Goal: Use online tool/utility: Utilize a website feature to perform a specific function

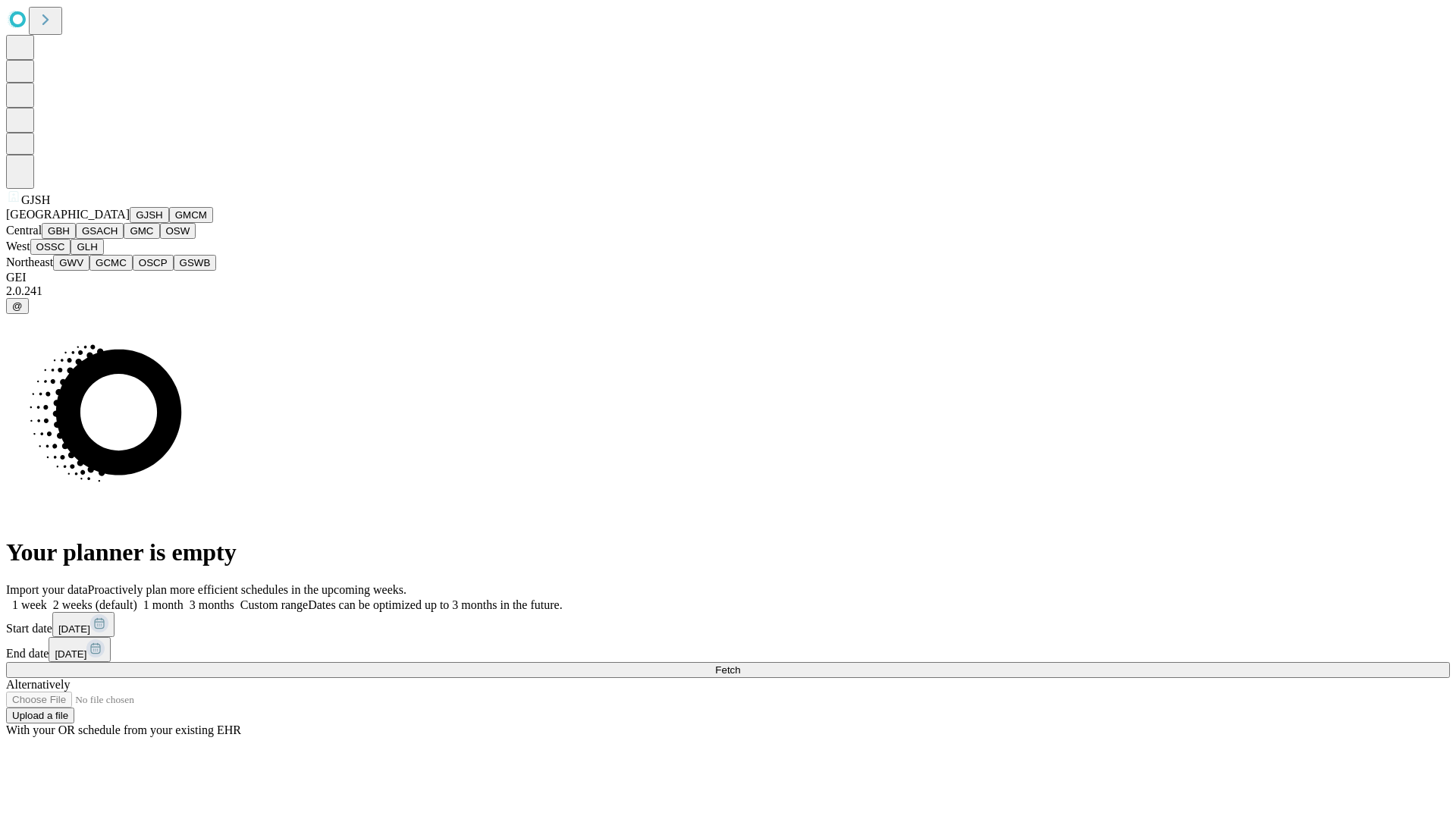
click at [130, 223] on button "GJSH" at bounding box center [149, 215] width 39 height 16
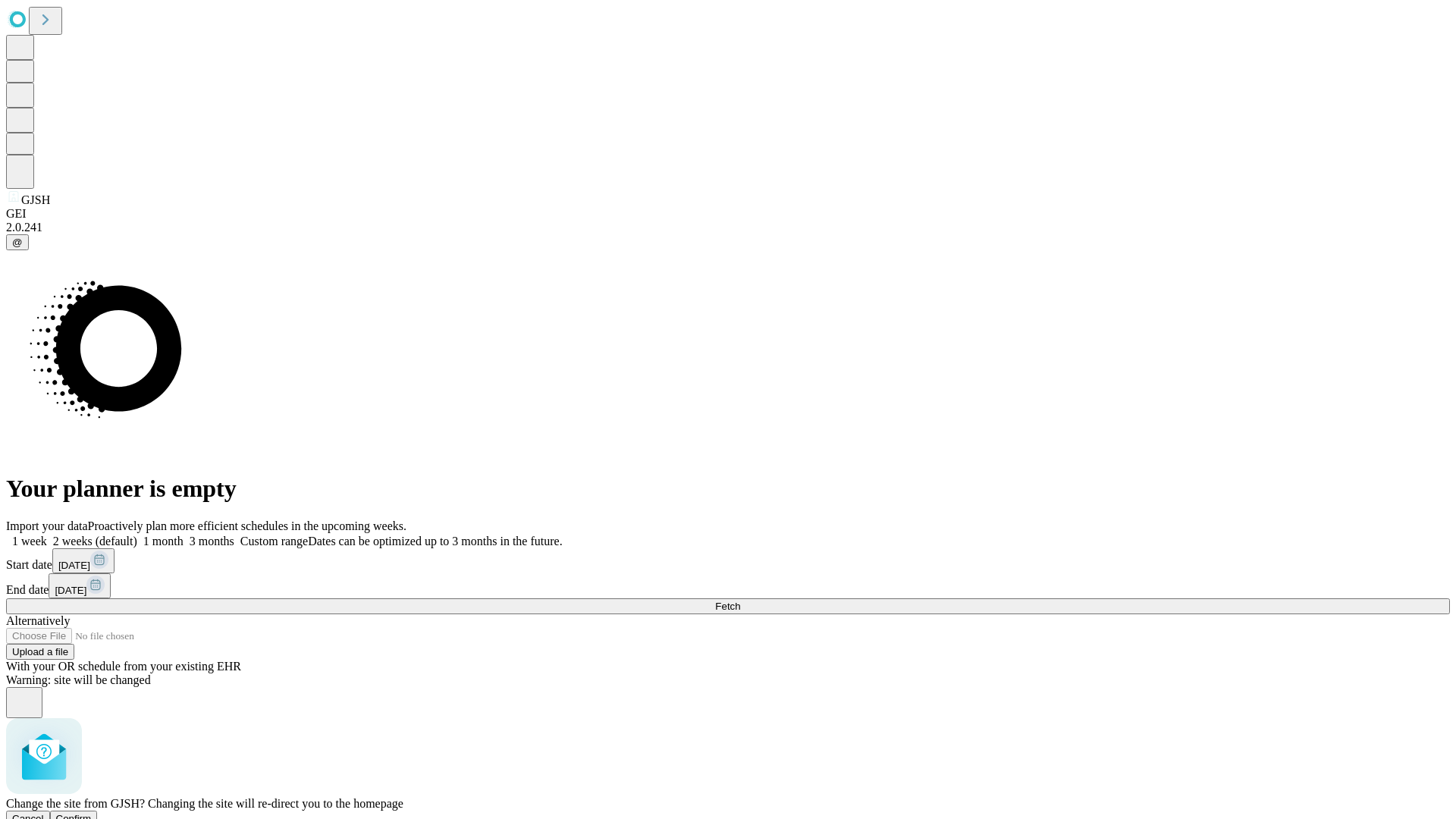
click at [92, 813] on span "Confirm" at bounding box center [74, 818] width 36 height 11
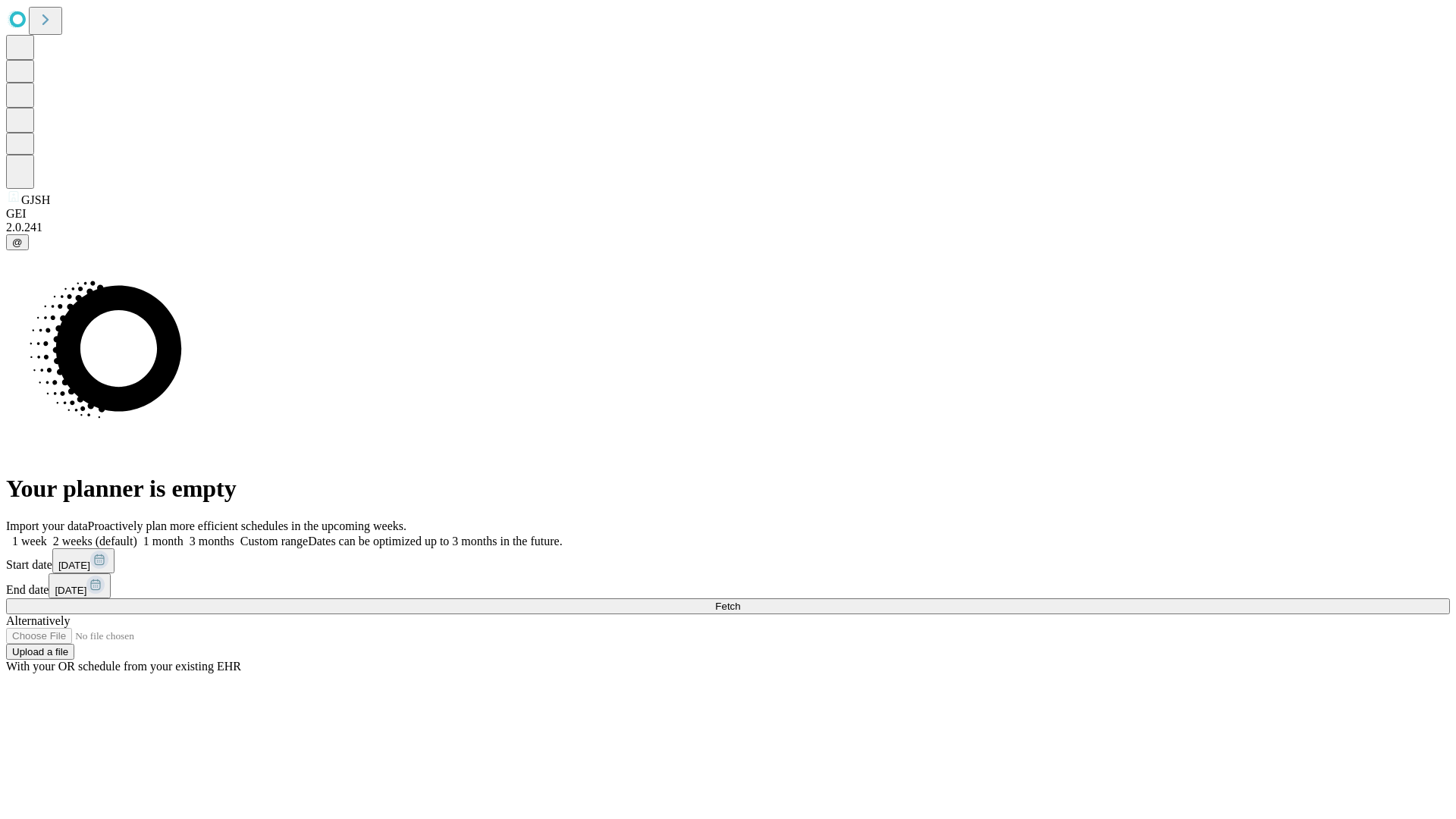
click at [138, 535] on label "2 weeks (default)" at bounding box center [92, 541] width 90 height 13
click at [740, 601] on span "Fetch" at bounding box center [727, 606] width 25 height 11
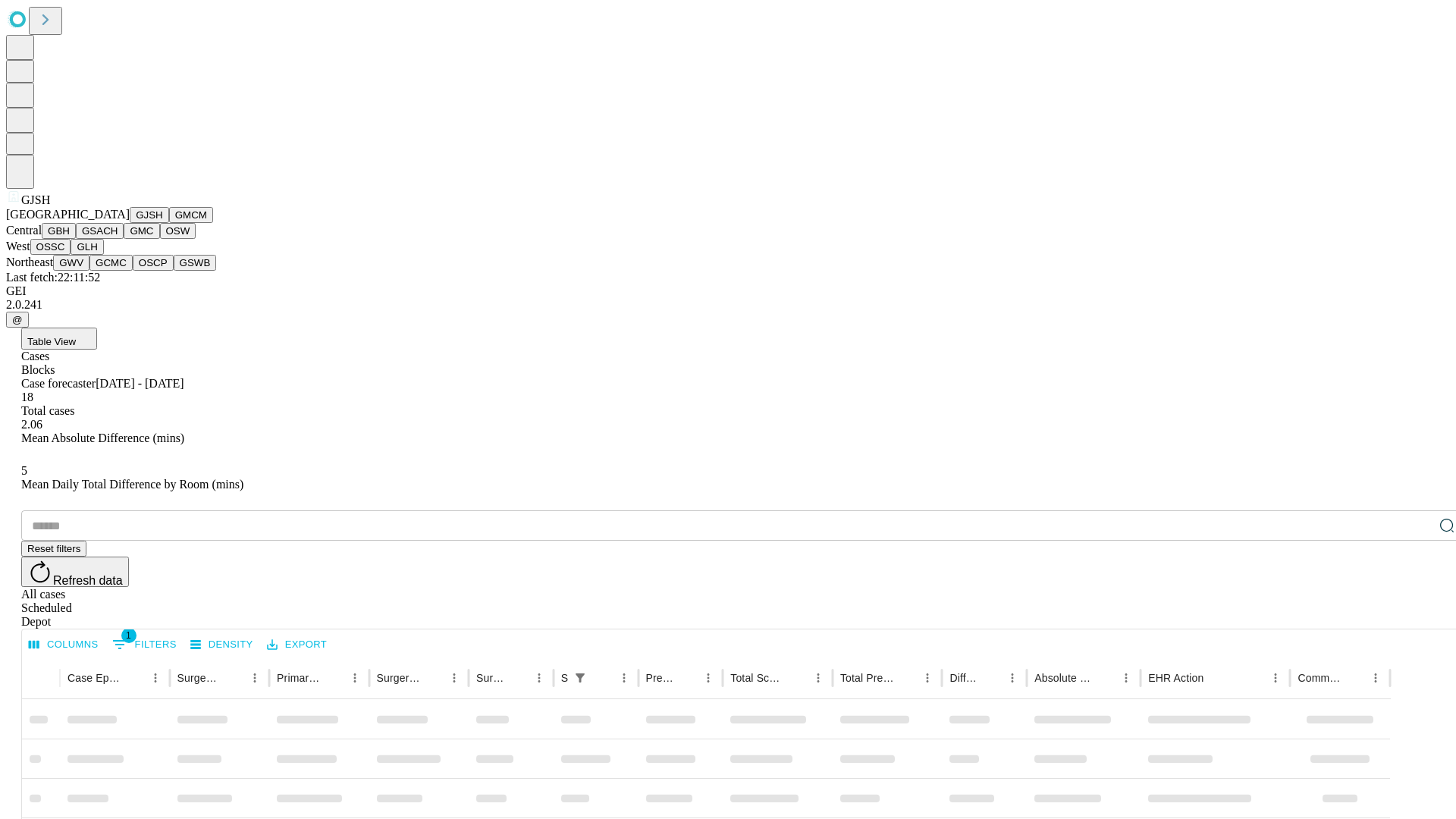
click at [169, 223] on button "GMCM" at bounding box center [191, 215] width 44 height 16
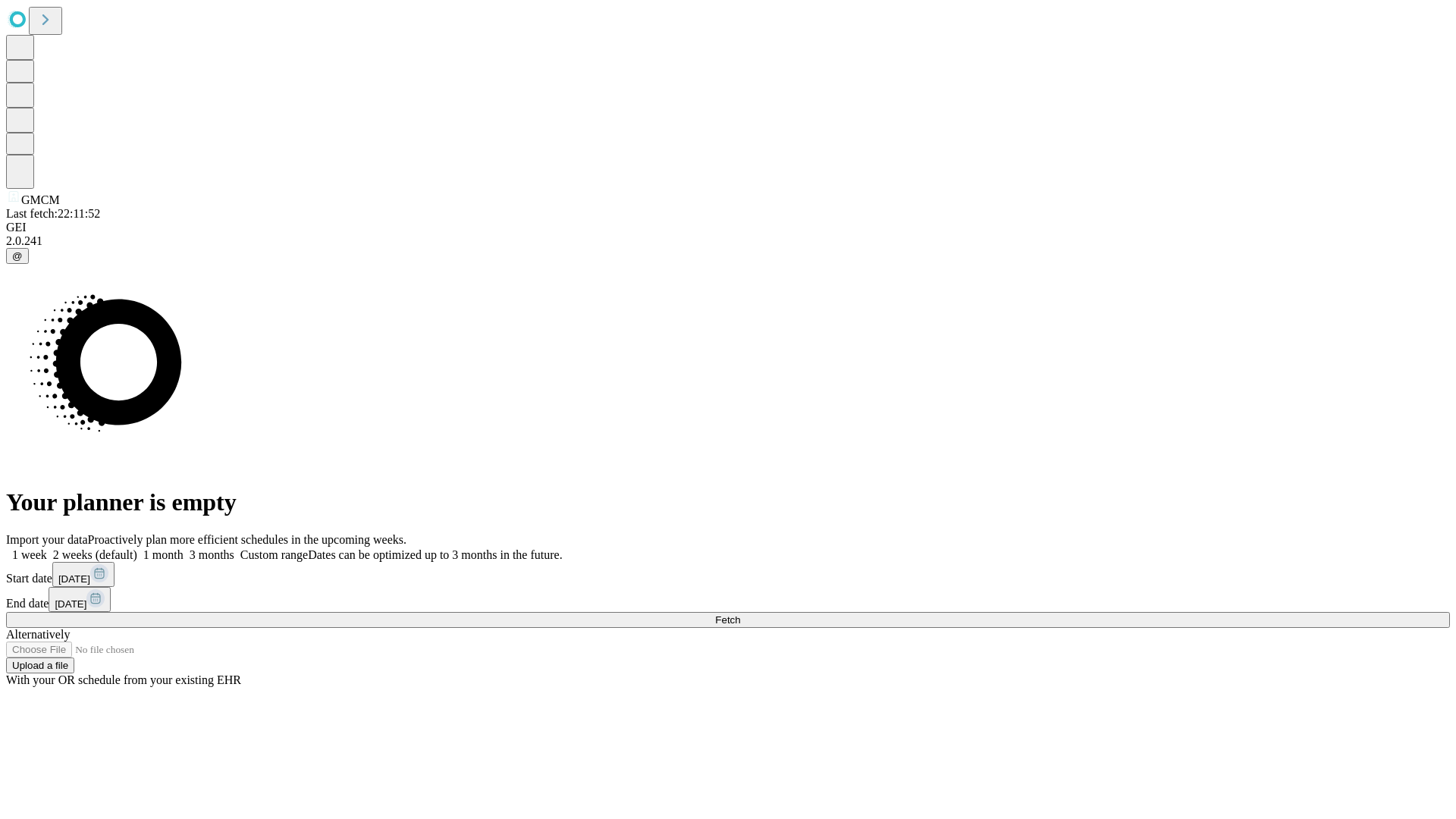
click at [138, 548] on label "2 weeks (default)" at bounding box center [92, 554] width 90 height 13
click at [740, 614] on span "Fetch" at bounding box center [727, 620] width 25 height 11
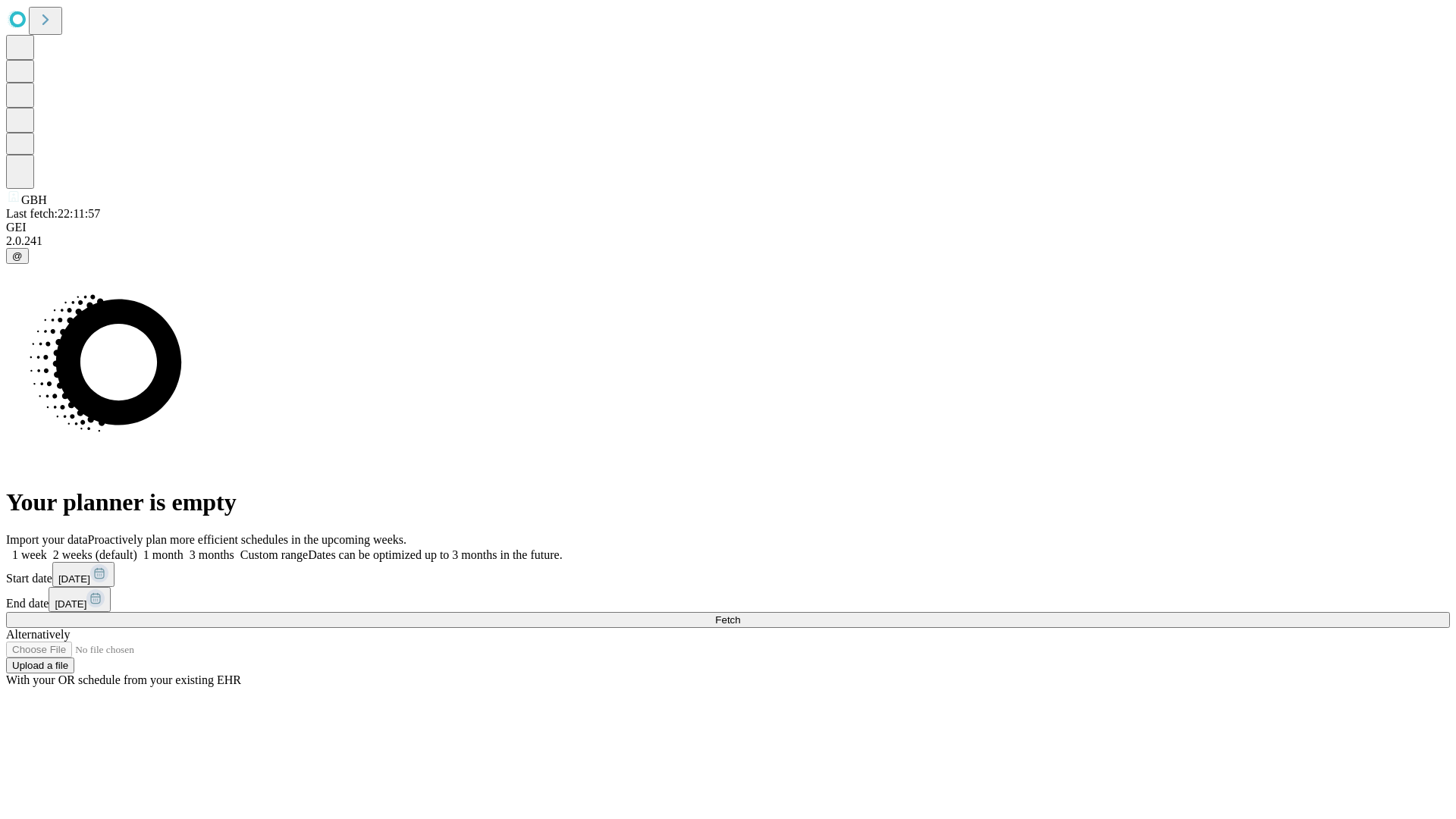
click at [138, 548] on label "2 weeks (default)" at bounding box center [92, 554] width 90 height 13
click at [740, 614] on span "Fetch" at bounding box center [727, 620] width 25 height 11
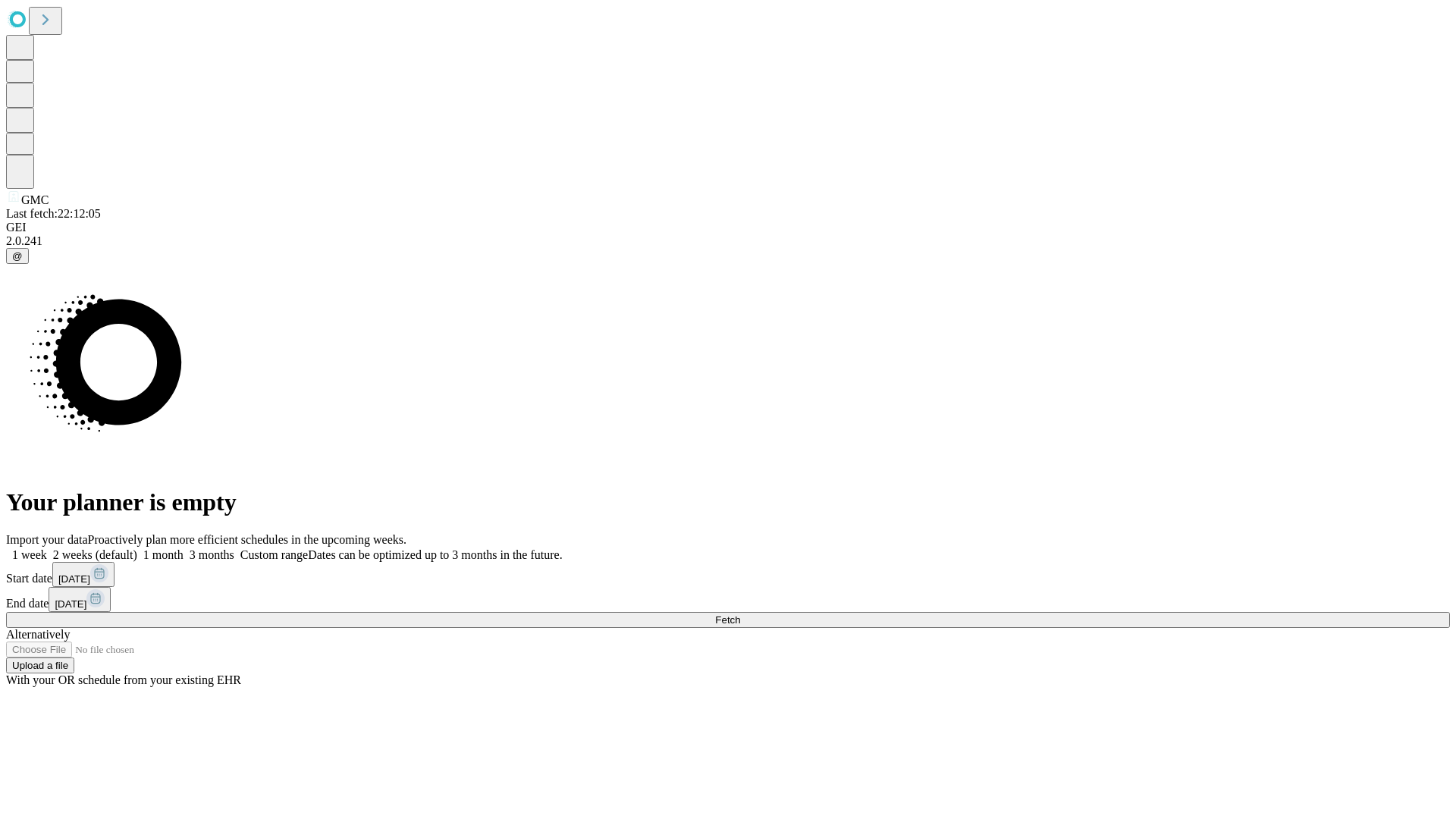
click at [138, 548] on label "2 weeks (default)" at bounding box center [92, 554] width 90 height 13
click at [740, 614] on span "Fetch" at bounding box center [727, 620] width 25 height 11
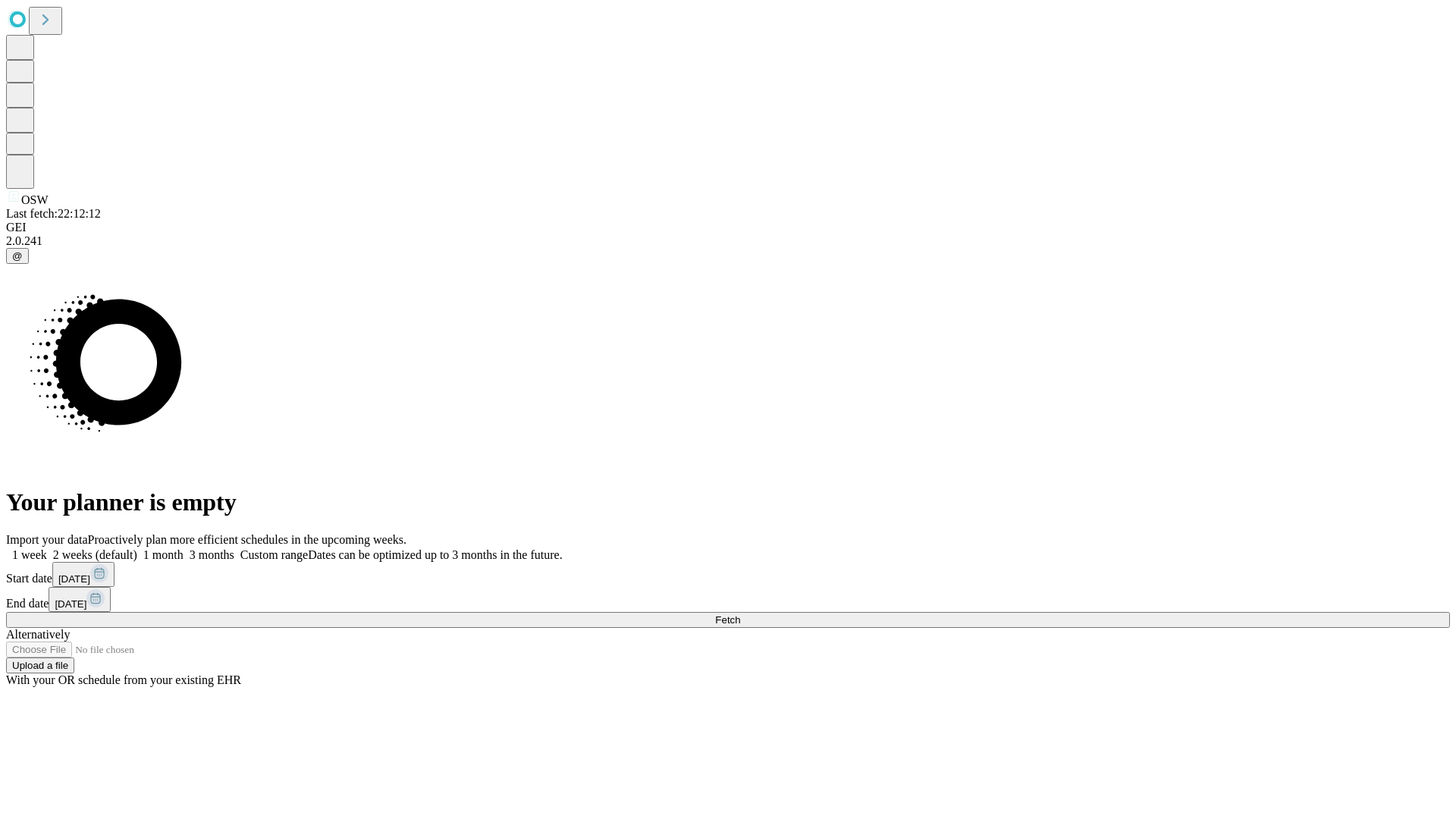
click at [138, 548] on label "2 weeks (default)" at bounding box center [92, 554] width 90 height 13
click at [740, 614] on span "Fetch" at bounding box center [727, 620] width 25 height 11
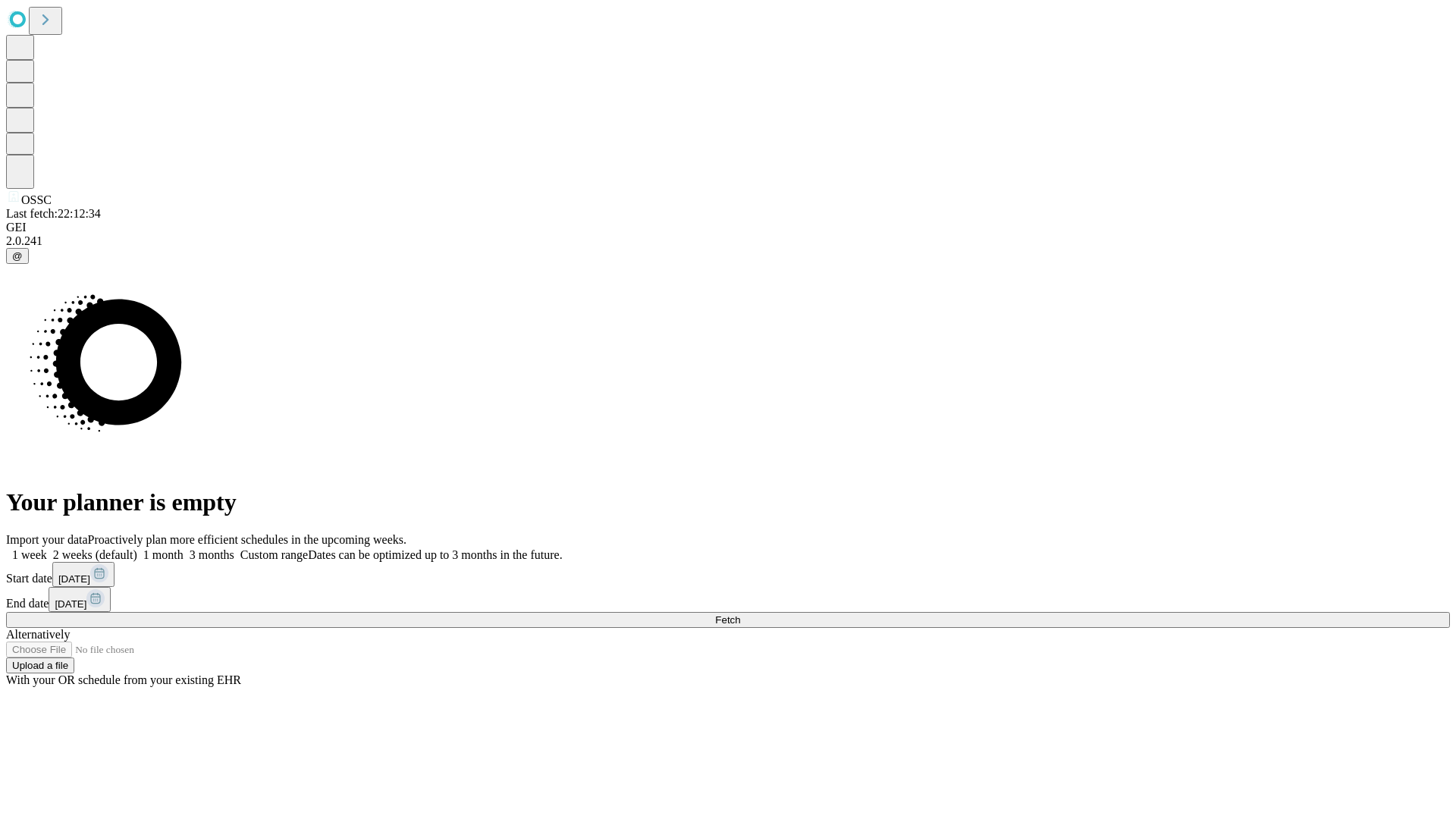
click at [138, 548] on label "2 weeks (default)" at bounding box center [92, 554] width 90 height 13
click at [740, 614] on span "Fetch" at bounding box center [727, 620] width 25 height 11
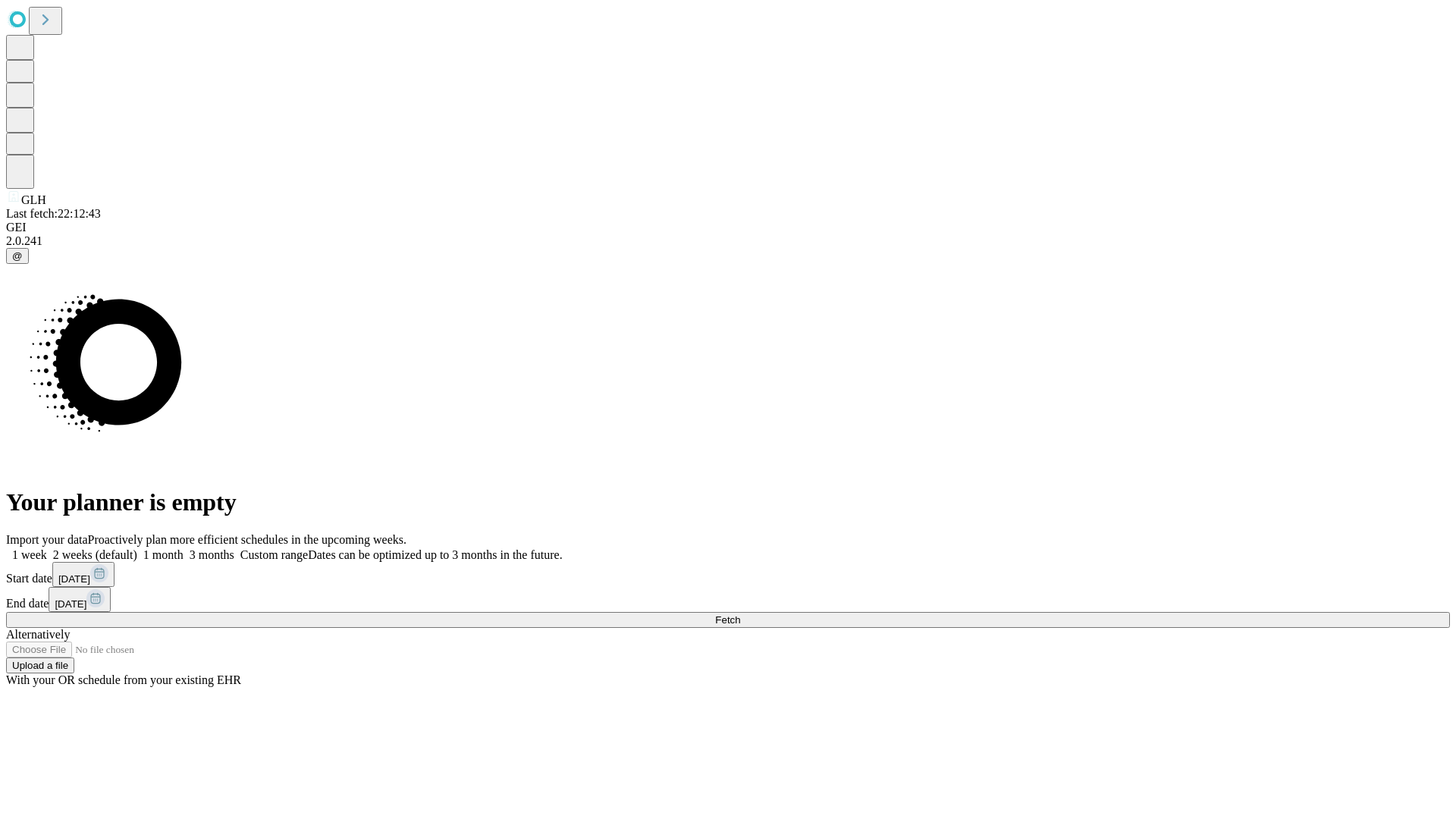
click at [138, 548] on label "2 weeks (default)" at bounding box center [92, 554] width 90 height 13
click at [740, 614] on span "Fetch" at bounding box center [727, 620] width 25 height 11
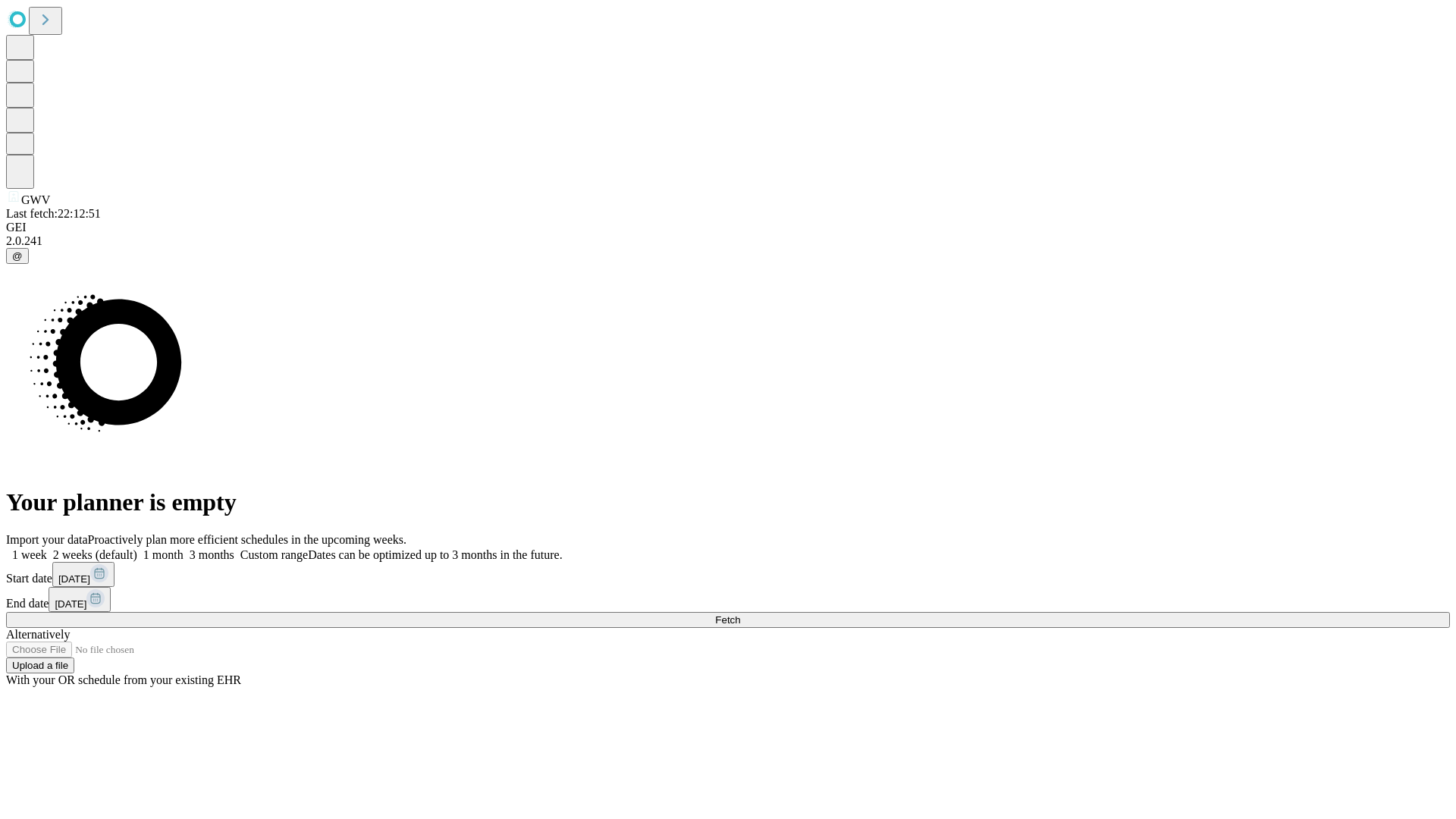
click at [138, 548] on label "2 weeks (default)" at bounding box center [92, 554] width 90 height 13
click at [740, 614] on span "Fetch" at bounding box center [727, 620] width 25 height 11
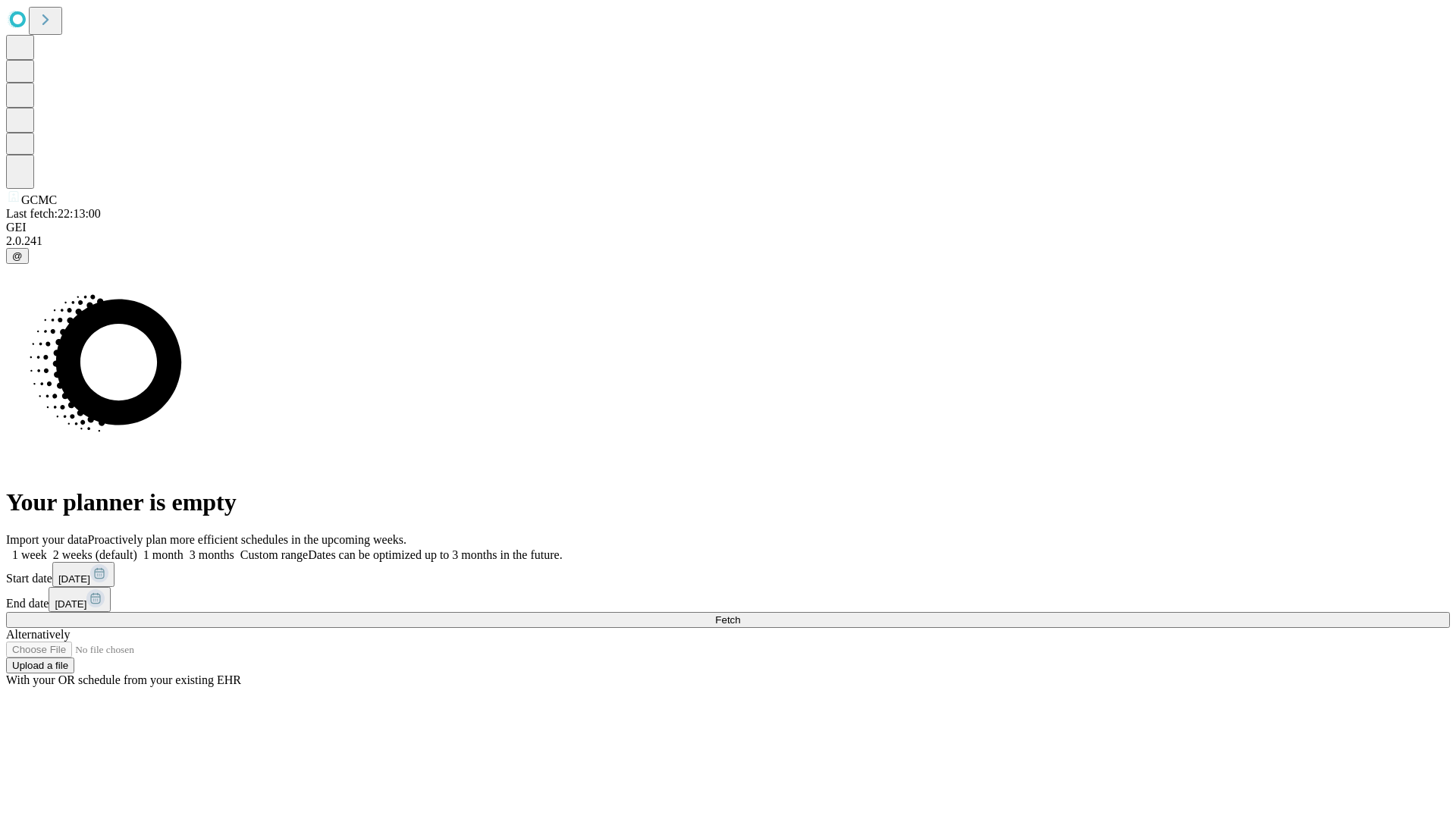
click at [138, 548] on label "2 weeks (default)" at bounding box center [92, 554] width 90 height 13
click at [740, 614] on span "Fetch" at bounding box center [727, 620] width 25 height 11
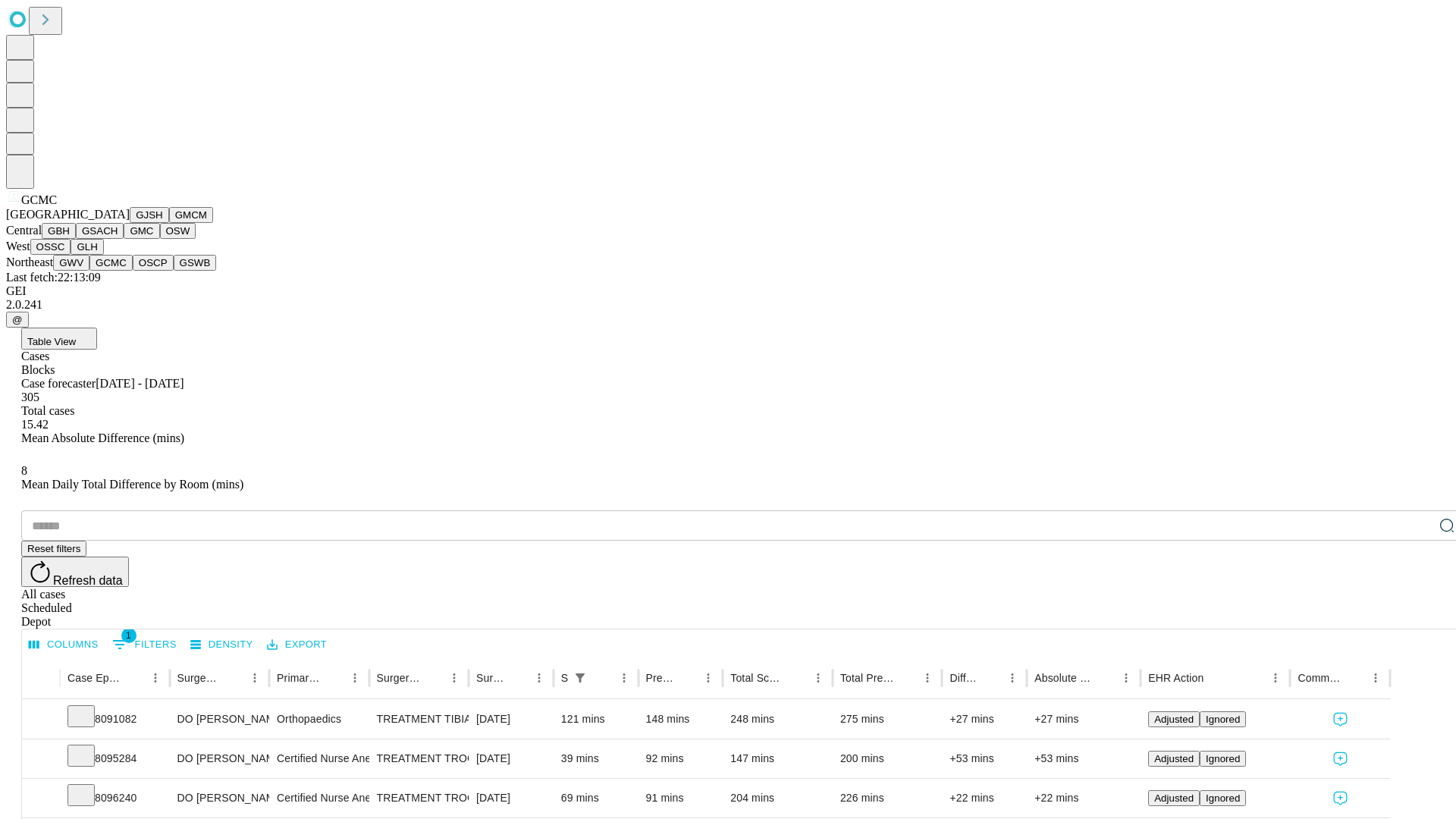
click at [132, 271] on button "OSCP" at bounding box center [153, 262] width 41 height 16
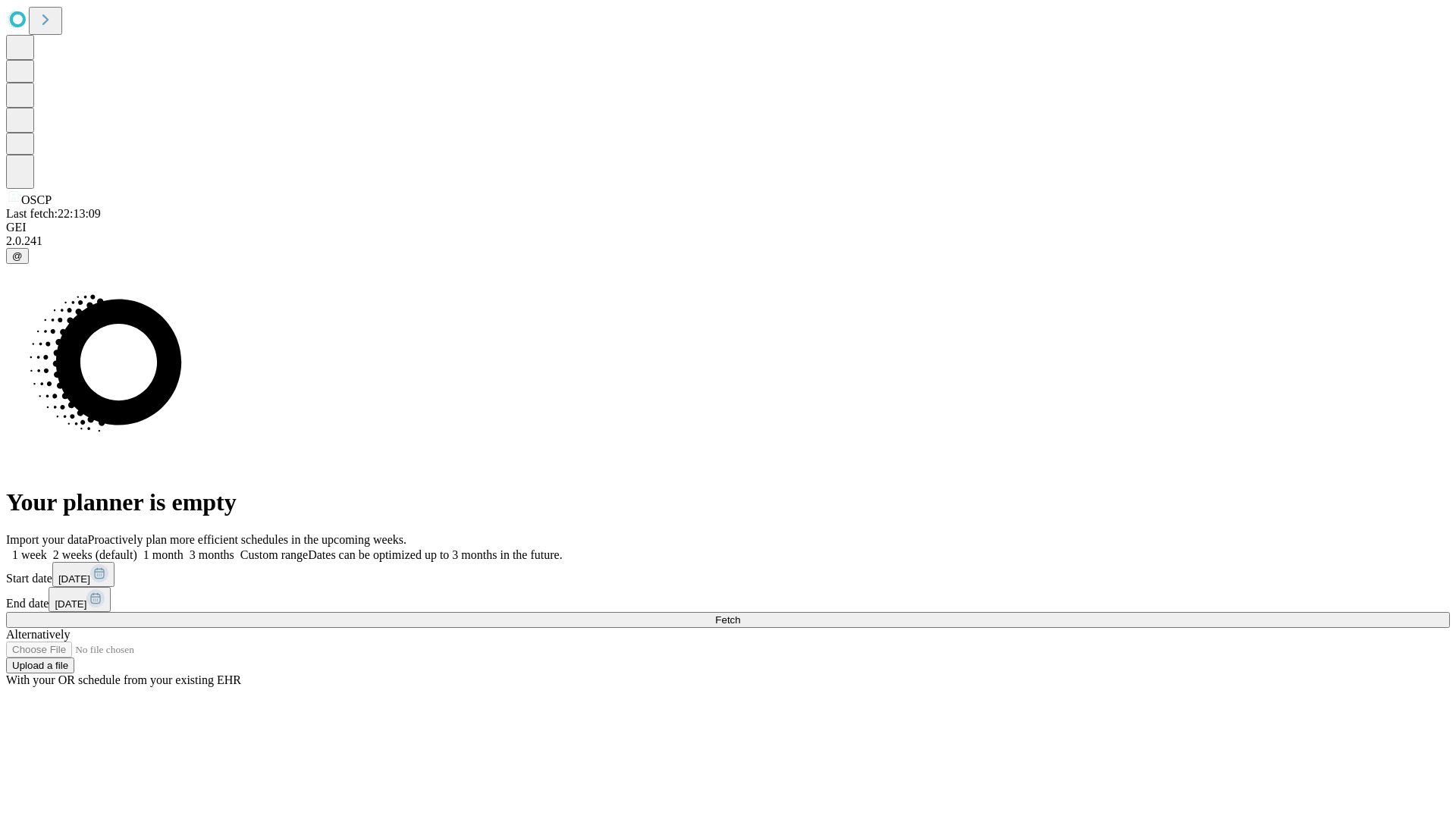
click at [138, 548] on label "2 weeks (default)" at bounding box center [92, 554] width 90 height 13
click at [740, 614] on span "Fetch" at bounding box center [727, 620] width 25 height 11
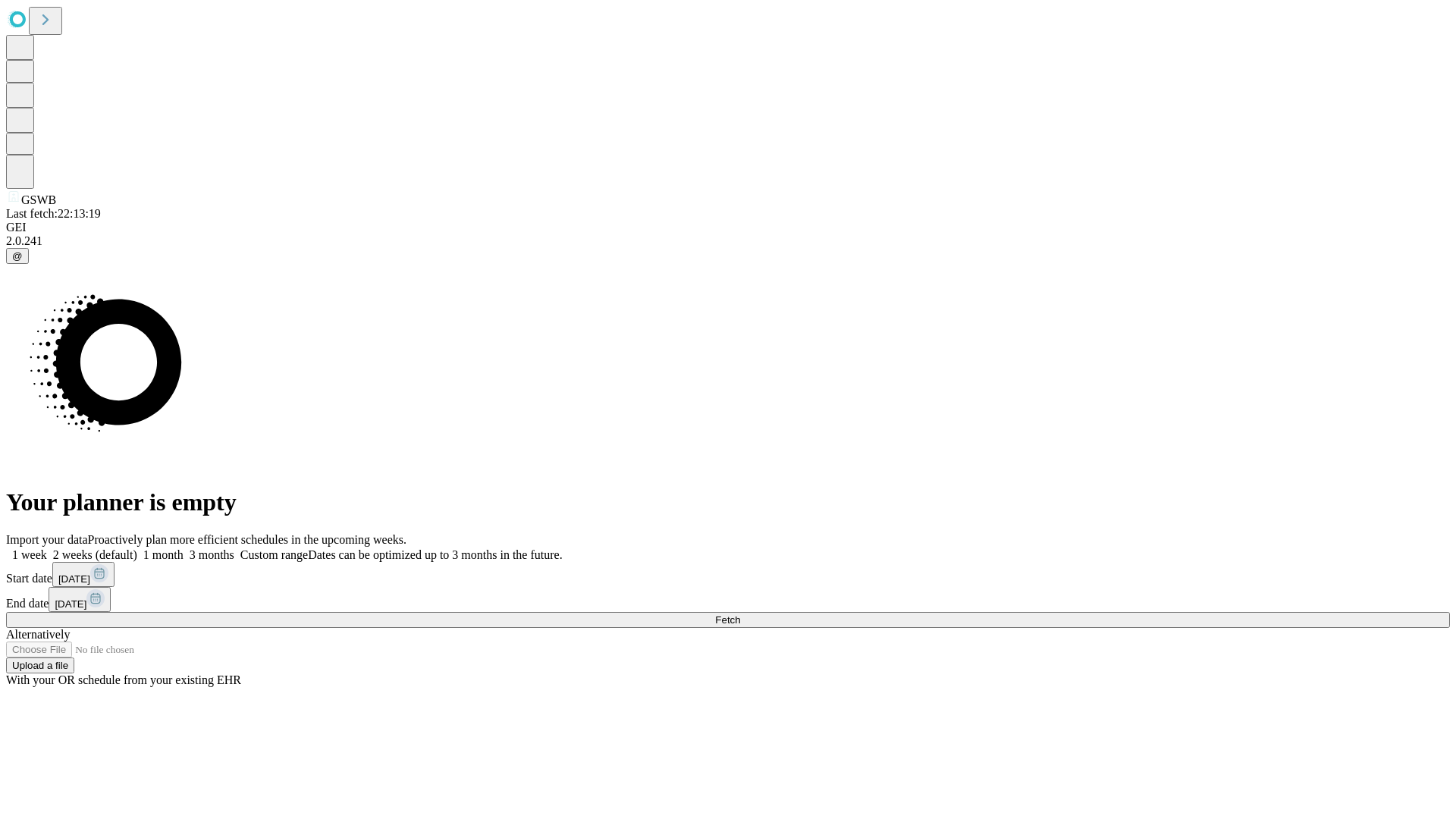
click at [138, 548] on label "2 weeks (default)" at bounding box center [92, 554] width 90 height 13
click at [740, 614] on span "Fetch" at bounding box center [727, 620] width 25 height 11
